Goal: Register for event/course

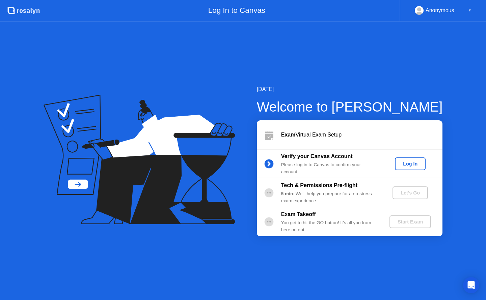
click at [411, 162] on div "Log In" at bounding box center [409, 163] width 25 height 5
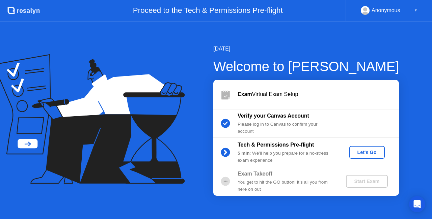
click at [368, 154] on div "Let's Go" at bounding box center [367, 152] width 30 height 5
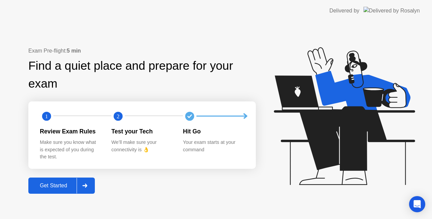
click at [64, 187] on div "Get Started" at bounding box center [53, 186] width 46 height 6
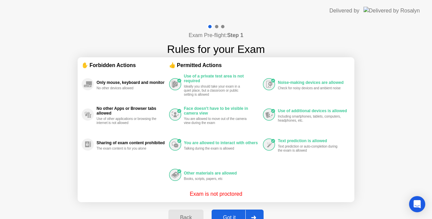
click at [227, 215] on div "Got it" at bounding box center [230, 218] width 32 height 6
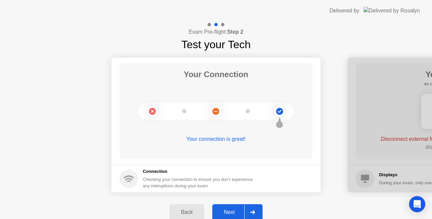
click at [228, 211] on div "Next" at bounding box center [229, 213] width 30 height 6
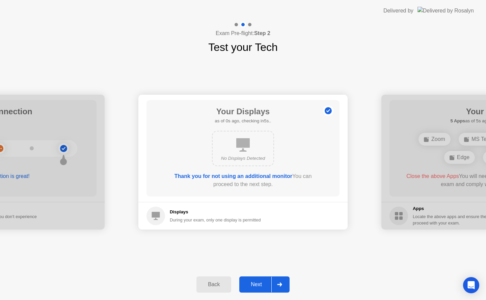
click at [253, 284] on div "Next" at bounding box center [256, 285] width 30 height 6
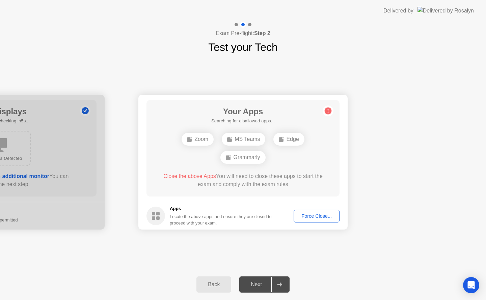
click at [292, 53] on div "Exam Pre-flight: Step 2 Test your Tech" at bounding box center [243, 39] width 486 height 34
click at [413, 243] on div "Your Connection Your connection is great! Connection Checking your connection t…" at bounding box center [243, 162] width 486 height 214
click at [312, 215] on div "Force Close..." at bounding box center [316, 216] width 41 height 5
click at [314, 217] on div "Force Close..." at bounding box center [316, 216] width 41 height 5
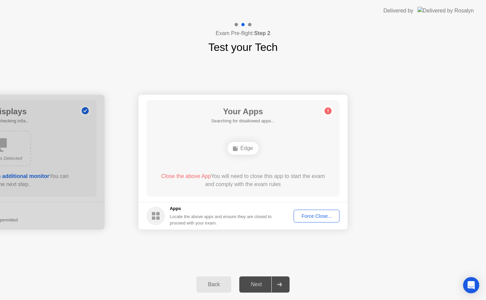
click at [316, 215] on div "Force Close..." at bounding box center [316, 216] width 41 height 5
click at [306, 215] on div "Force Close..." at bounding box center [316, 216] width 41 height 5
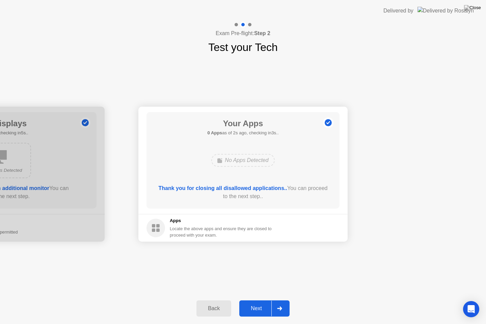
click at [251, 300] on div "Next" at bounding box center [256, 308] width 30 height 6
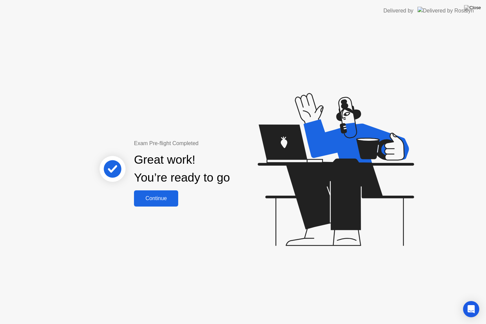
click at [153, 198] on div "Continue" at bounding box center [156, 198] width 40 height 6
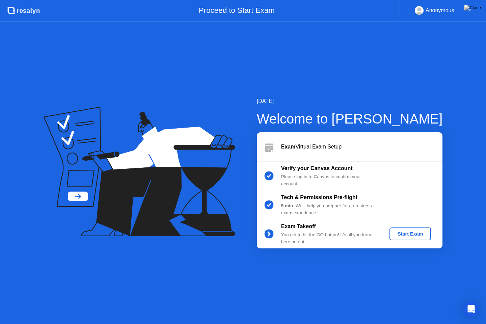
click at [411, 233] on div "Start Exam" at bounding box center [410, 233] width 36 height 5
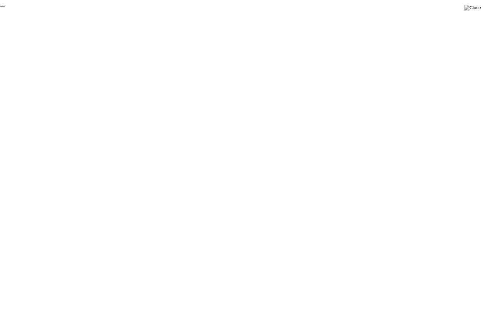
click div "End Proctoring Session"
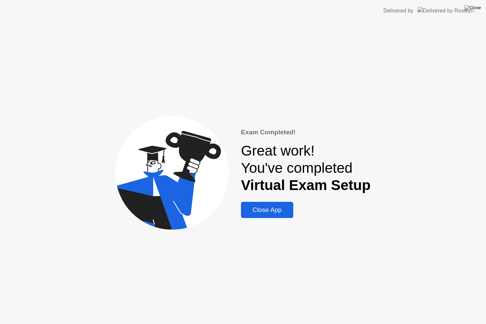
click at [265, 217] on button "Close App" at bounding box center [267, 210] width 52 height 16
